Goal: Information Seeking & Learning: Find specific page/section

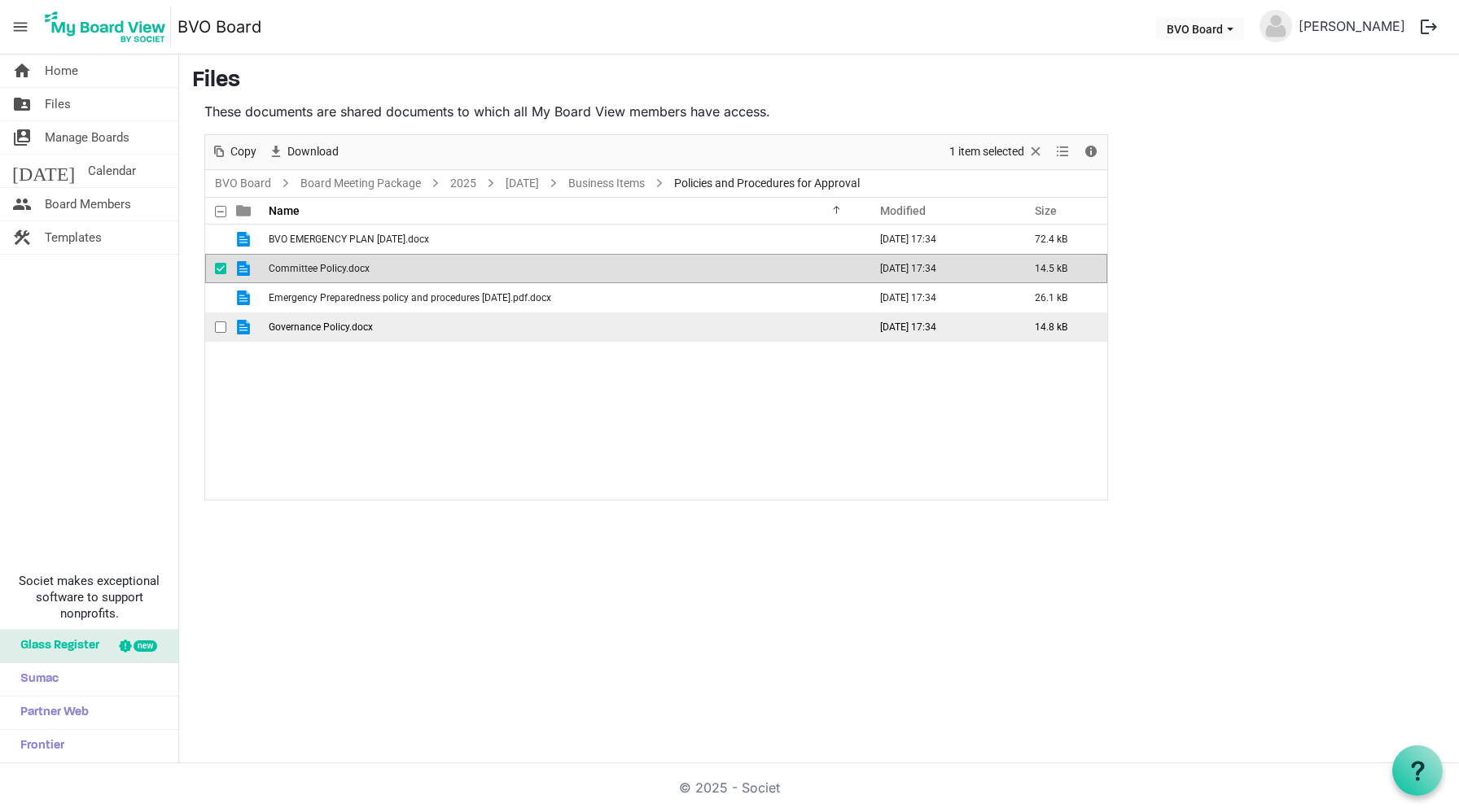
click at [311, 322] on span "Governance Policy.docx" at bounding box center [321, 327] width 105 height 12
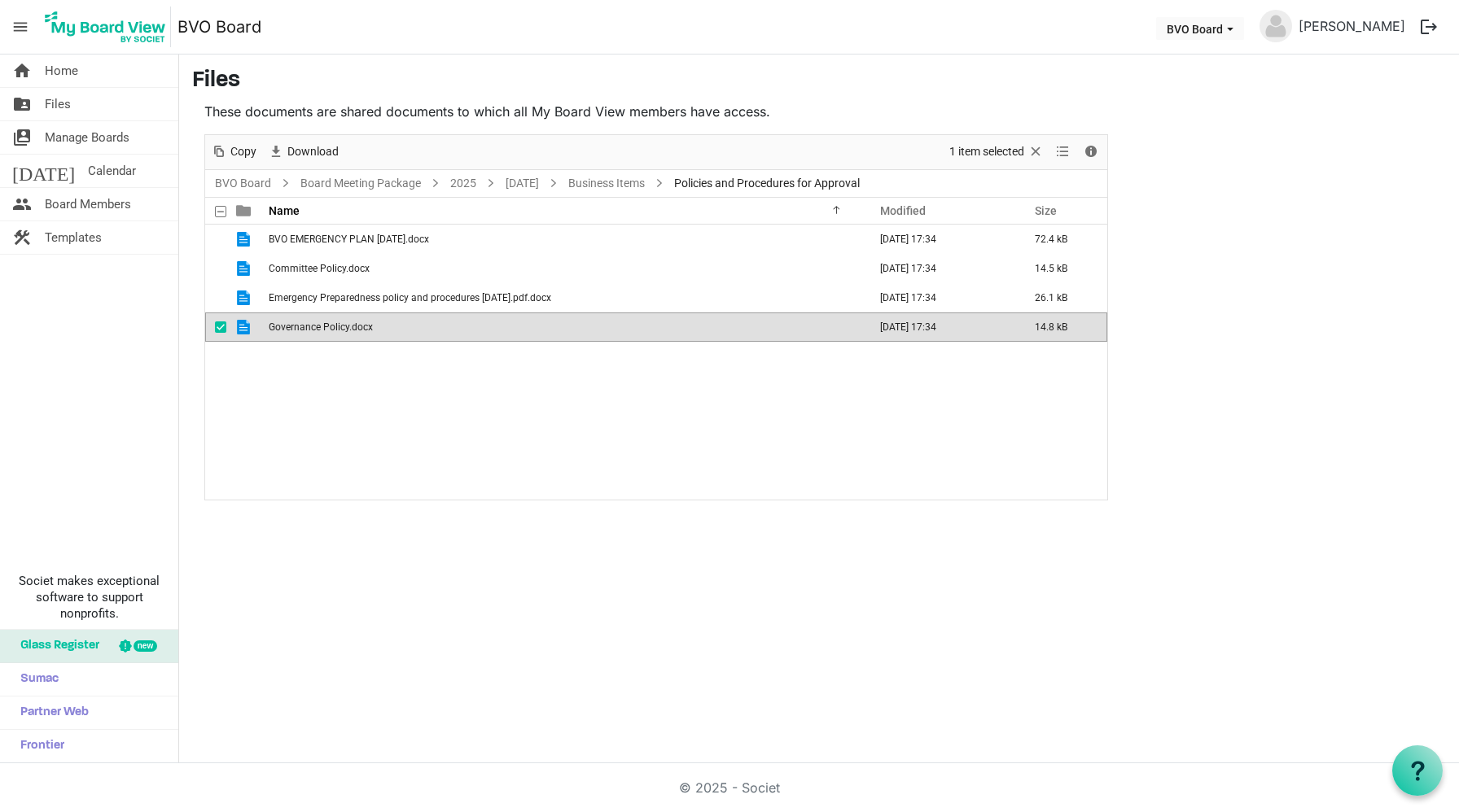
click at [311, 322] on span "Governance Policy.docx" at bounding box center [321, 327] width 105 height 12
click at [1241, 2] on nav "menu BVO Board BVO Board [PERSON_NAME] logout" at bounding box center [729, 27] width 1459 height 54
click at [328, 327] on span "Governance Policy.docx" at bounding box center [321, 327] width 105 height 12
click at [648, 179] on link "Business Items" at bounding box center [606, 183] width 83 height 21
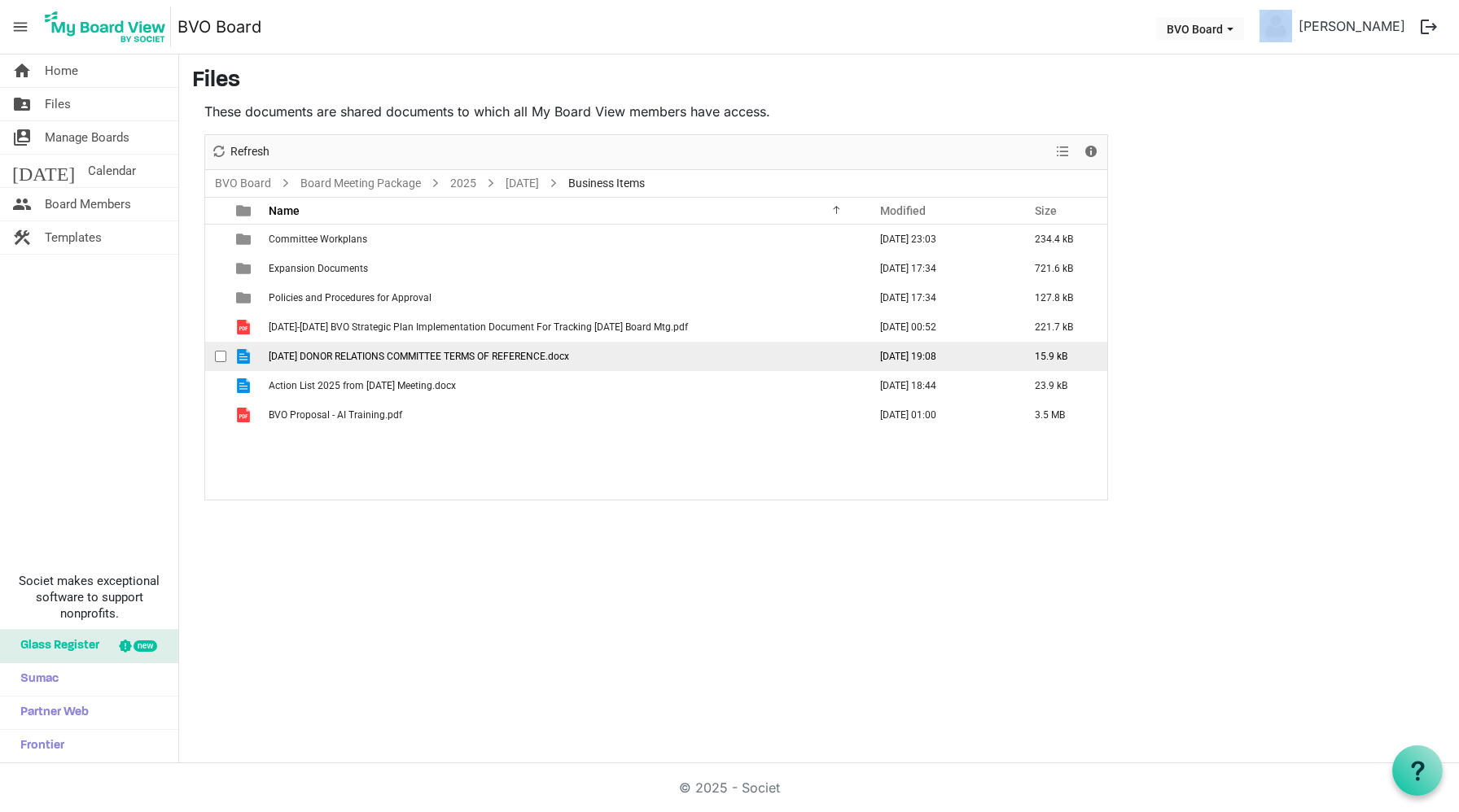
click at [368, 353] on span "[DATE] DONOR RELATIONS COMMITTEE TERMS OF REFERENCE.docx" at bounding box center [419, 356] width 300 height 12
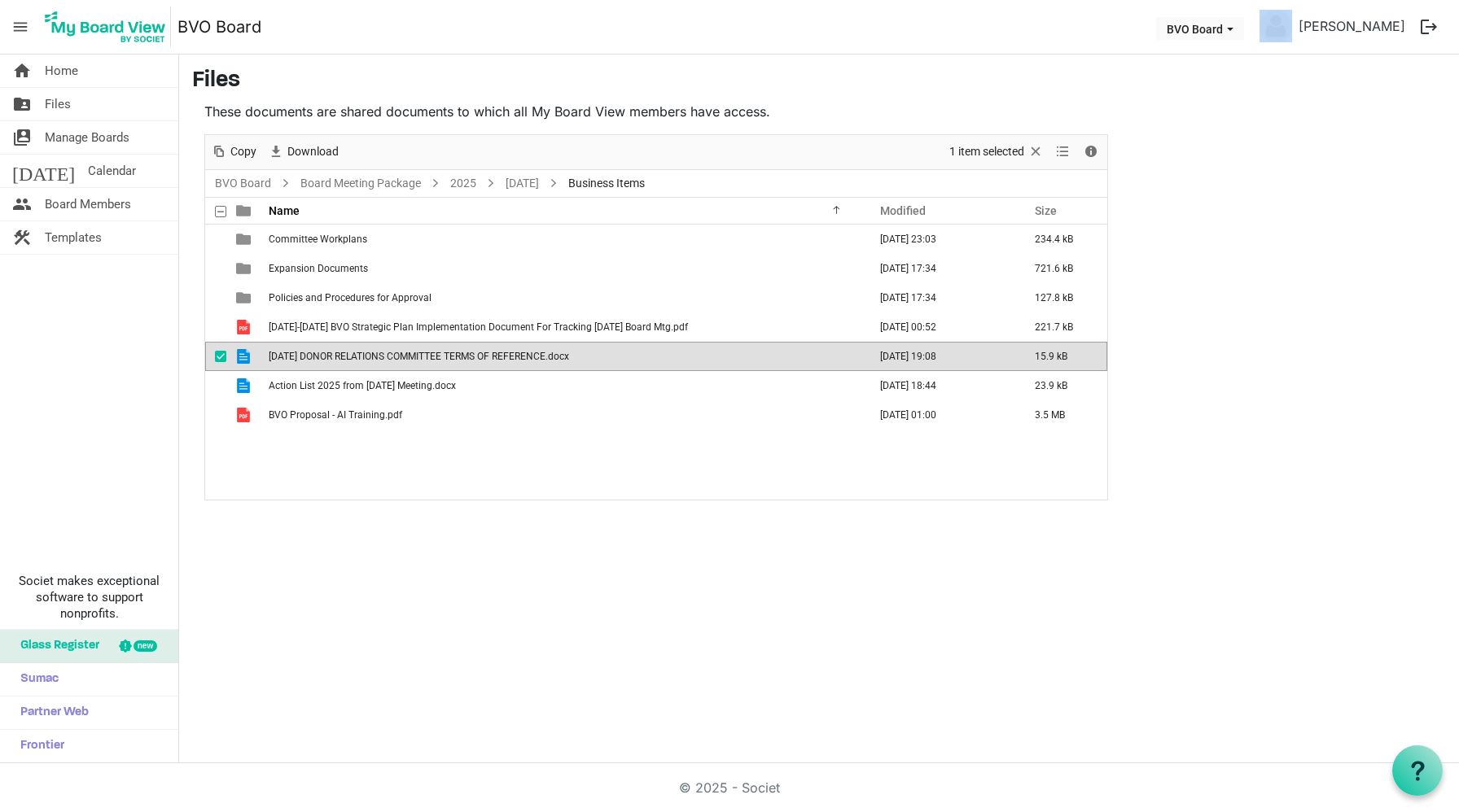
click at [368, 353] on span "[DATE] DONOR RELATIONS COMMITTEE TERMS OF REFERENCE.docx" at bounding box center [419, 356] width 300 height 12
click at [349, 353] on span "[DATE] DONOR RELATIONS COMMITTEE TERMS OF REFERENCE.docx" at bounding box center [419, 356] width 300 height 12
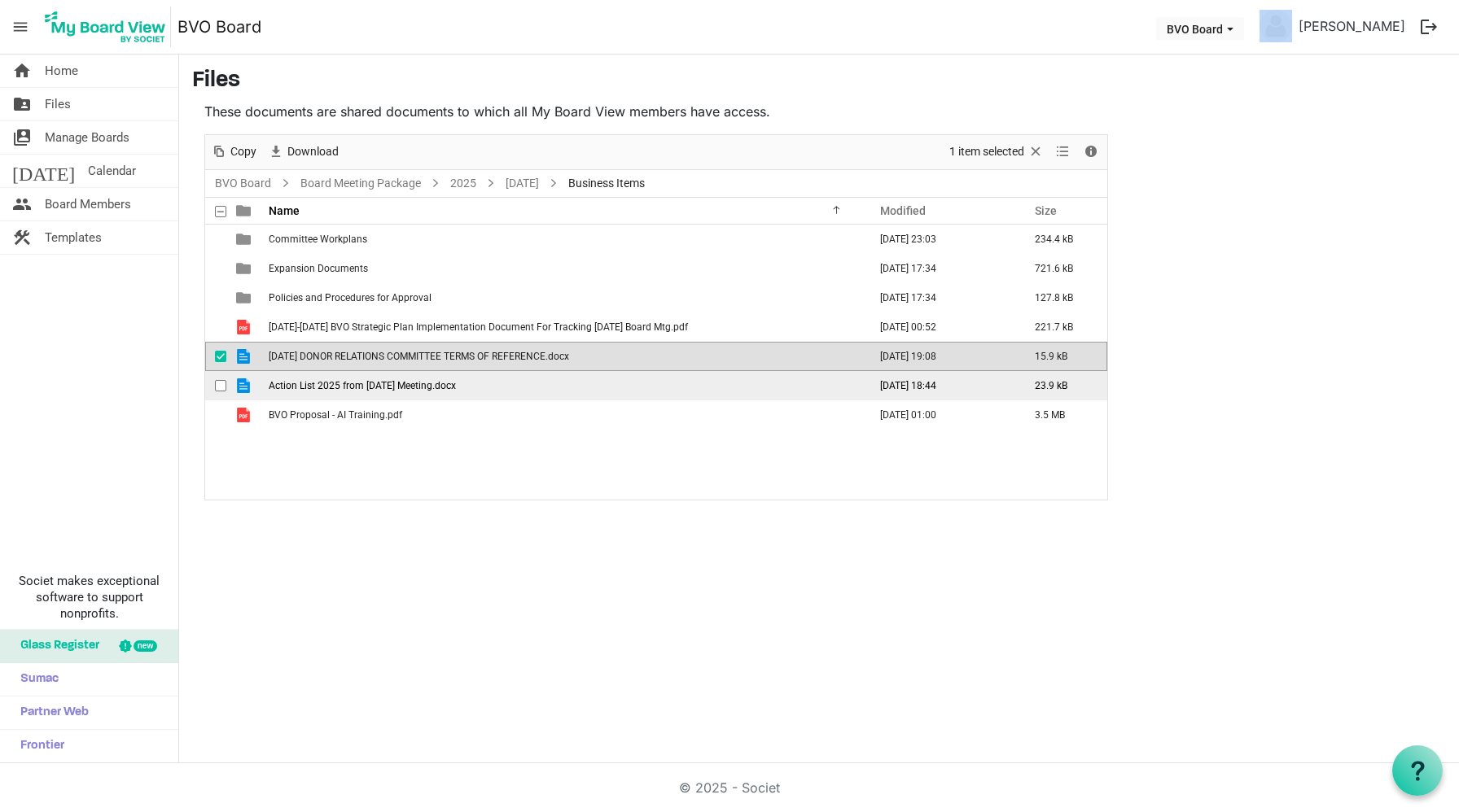
click at [390, 388] on span "Action List 2025 from [DATE] Meeting.docx" at bounding box center [363, 386] width 188 height 12
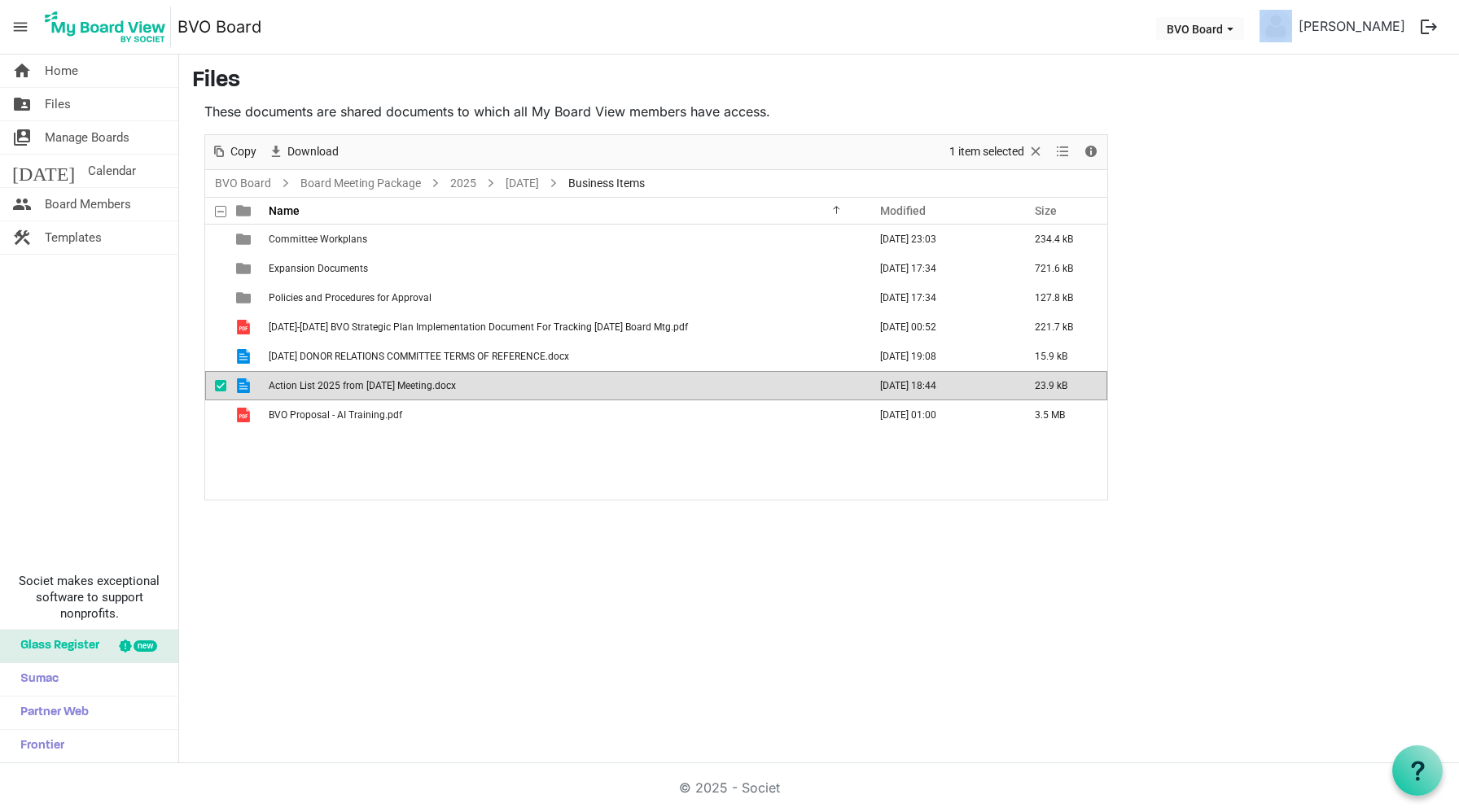
click at [390, 388] on span "Action List 2025 from [DATE] Meeting.docx" at bounding box center [363, 386] width 188 height 12
